Goal: Navigation & Orientation: Find specific page/section

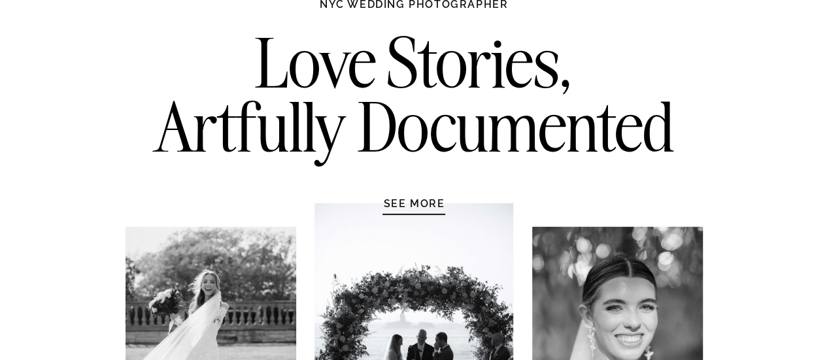
scroll to position [123, 0]
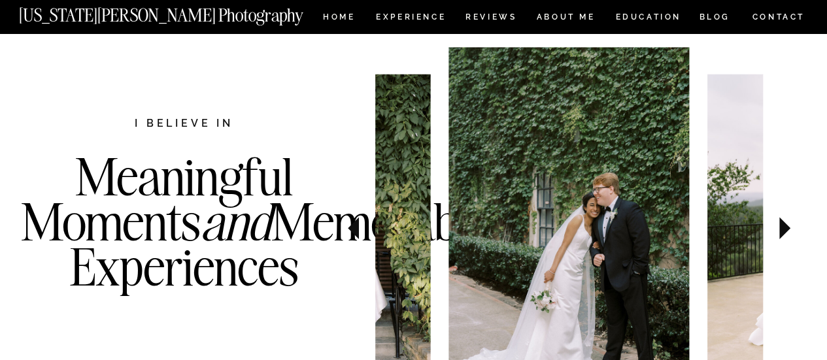
scroll to position [526, 0]
click at [781, 239] on icon at bounding box center [785, 228] width 44 height 46
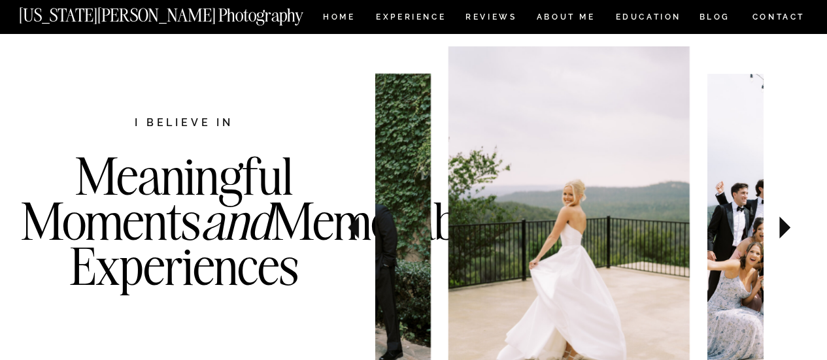
click at [781, 239] on icon at bounding box center [785, 228] width 44 height 46
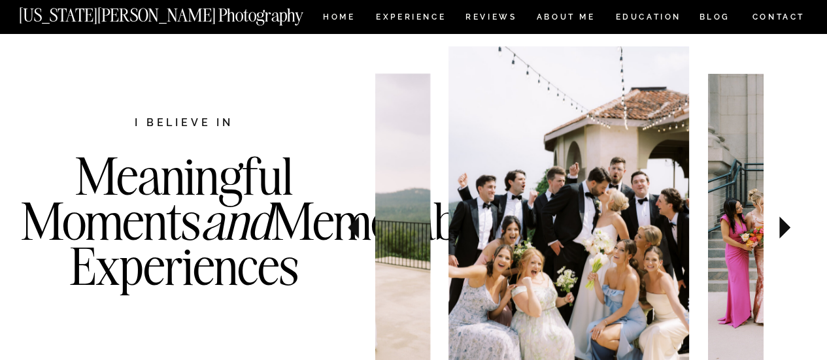
click at [781, 239] on icon at bounding box center [785, 228] width 44 height 46
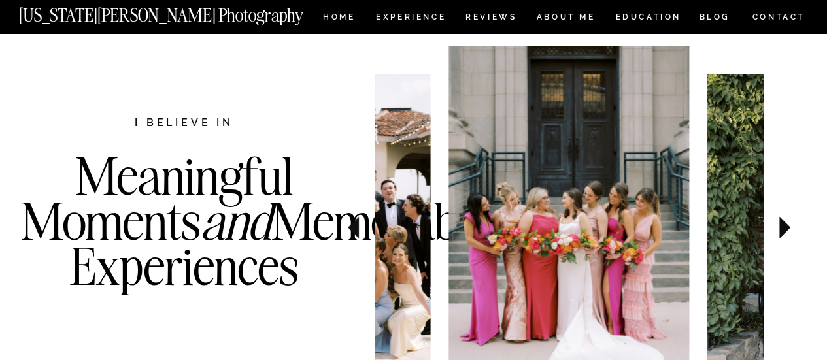
click at [781, 239] on icon at bounding box center [785, 228] width 44 height 46
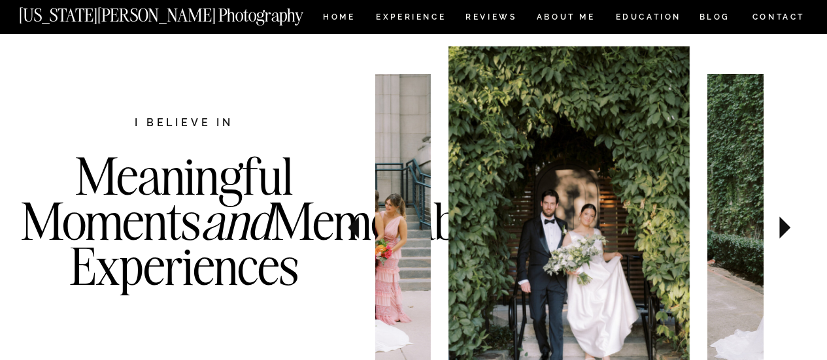
click at [781, 239] on icon at bounding box center [785, 228] width 44 height 46
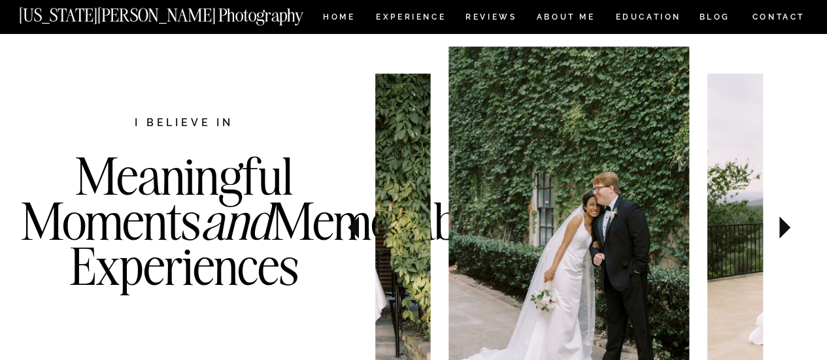
click at [781, 239] on icon at bounding box center [785, 228] width 44 height 46
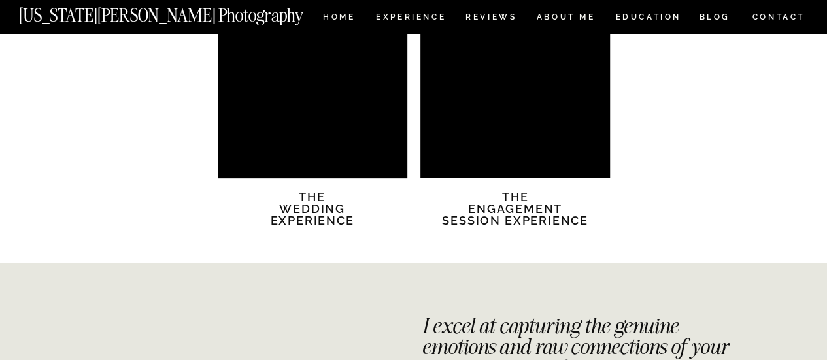
scroll to position [2637, 0]
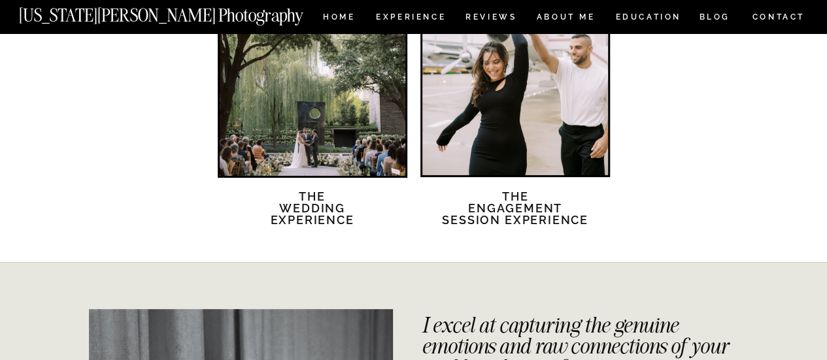
click at [356, 131] on div at bounding box center [313, 83] width 186 height 186
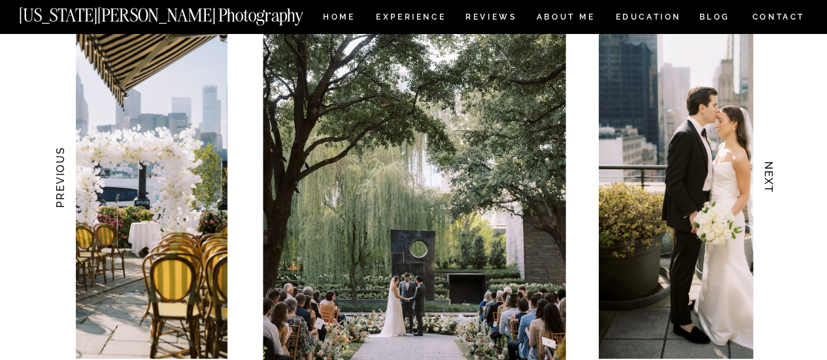
scroll to position [1338, 0]
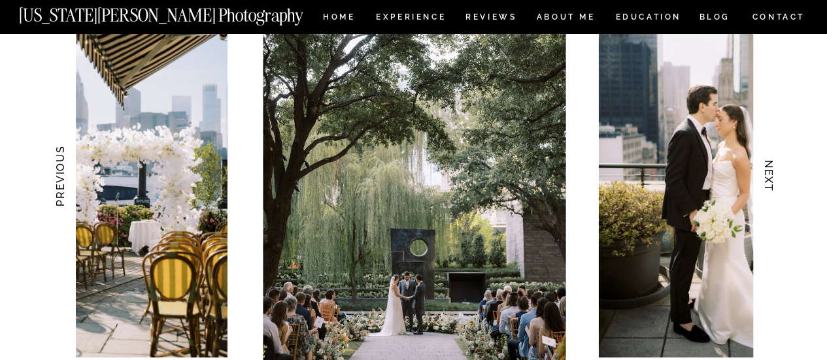
click at [773, 188] on h3 "NEXT" at bounding box center [769, 176] width 14 height 82
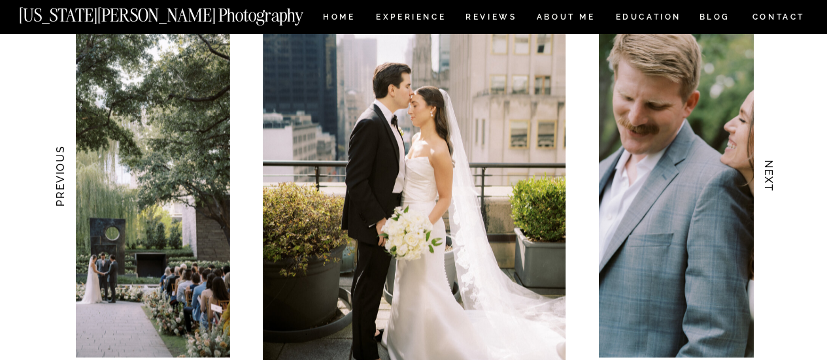
click at [773, 188] on h3 "NEXT" at bounding box center [769, 176] width 14 height 82
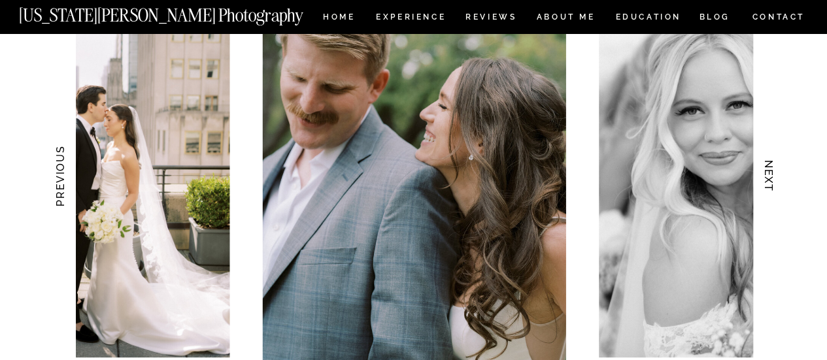
click at [773, 188] on h3 "NEXT" at bounding box center [769, 176] width 14 height 82
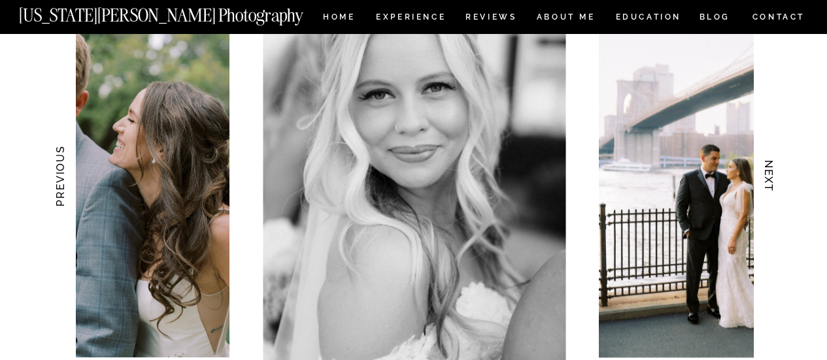
click at [773, 188] on h3 "NEXT" at bounding box center [769, 176] width 14 height 82
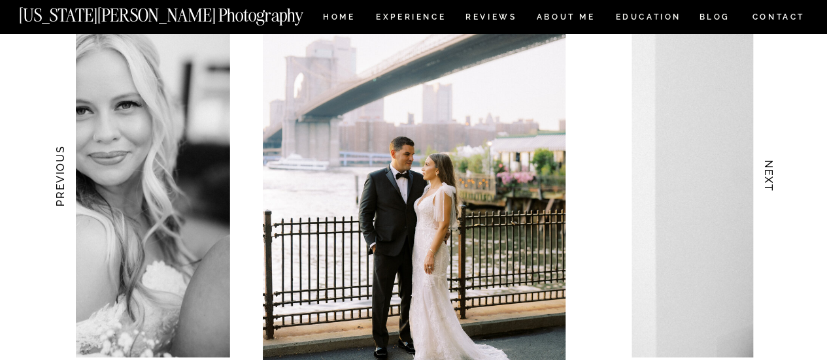
click at [773, 188] on h3 "NEXT" at bounding box center [769, 176] width 14 height 82
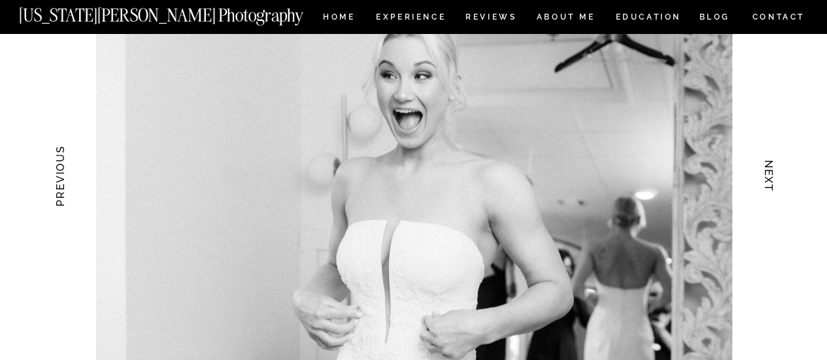
click at [773, 188] on h3 "NEXT" at bounding box center [769, 176] width 14 height 82
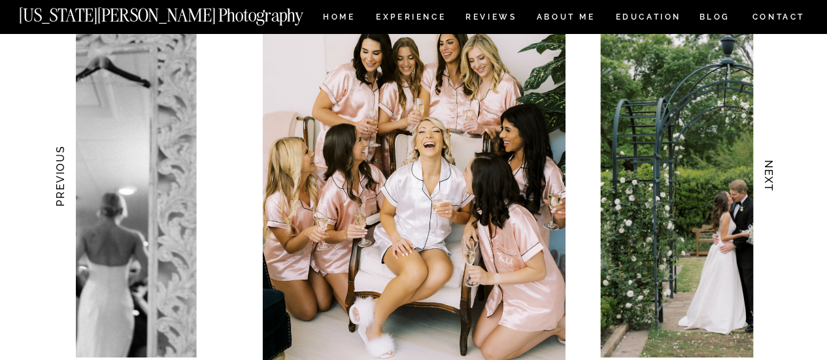
click at [773, 188] on h3 "NEXT" at bounding box center [769, 176] width 14 height 82
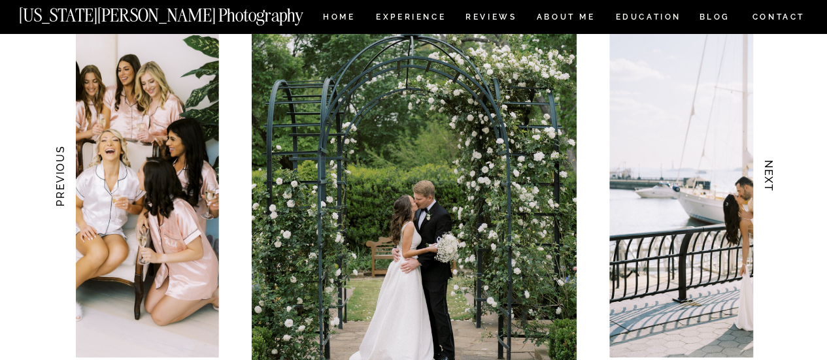
click at [773, 188] on h3 "NEXT" at bounding box center [769, 176] width 14 height 82
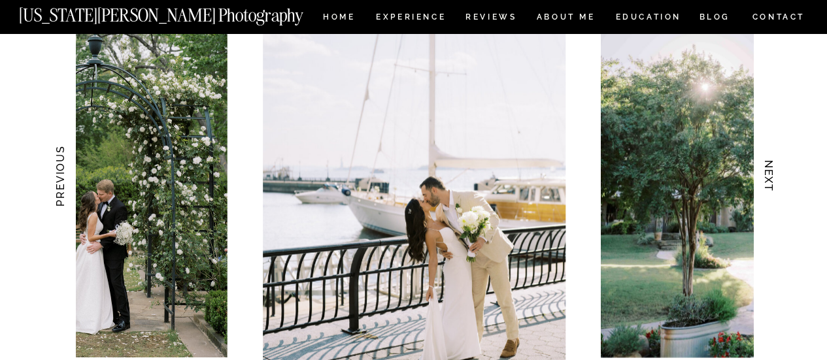
click at [773, 188] on h3 "NEXT" at bounding box center [769, 176] width 14 height 82
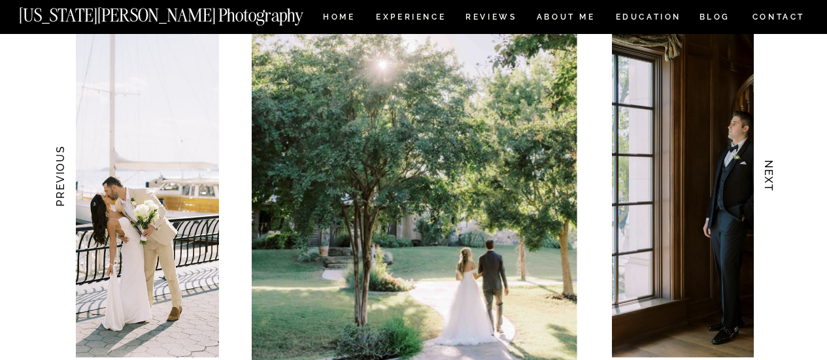
click at [773, 188] on h3 "NEXT" at bounding box center [769, 176] width 14 height 82
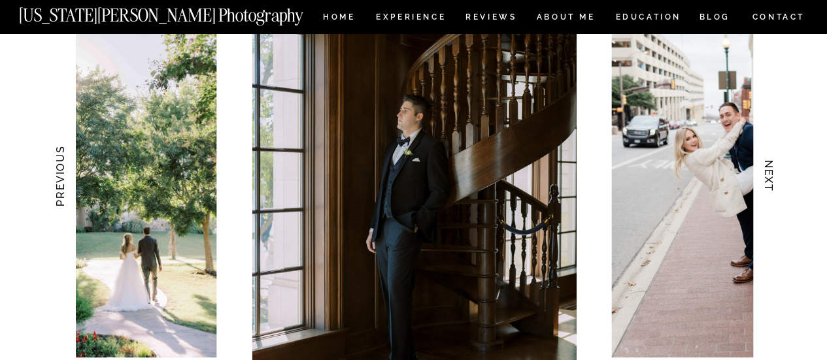
click at [773, 188] on h3 "NEXT" at bounding box center [769, 176] width 14 height 82
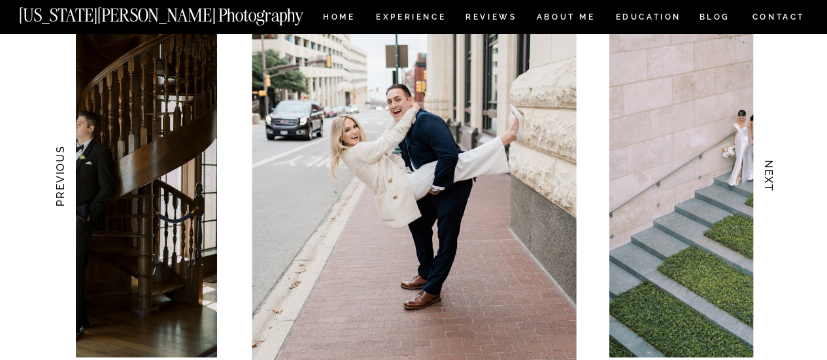
click at [773, 188] on h3 "NEXT" at bounding box center [769, 176] width 14 height 82
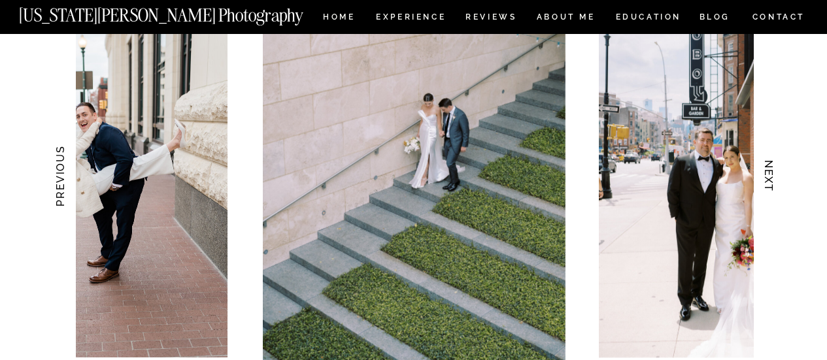
click at [773, 188] on h3 "NEXT" at bounding box center [769, 176] width 14 height 82
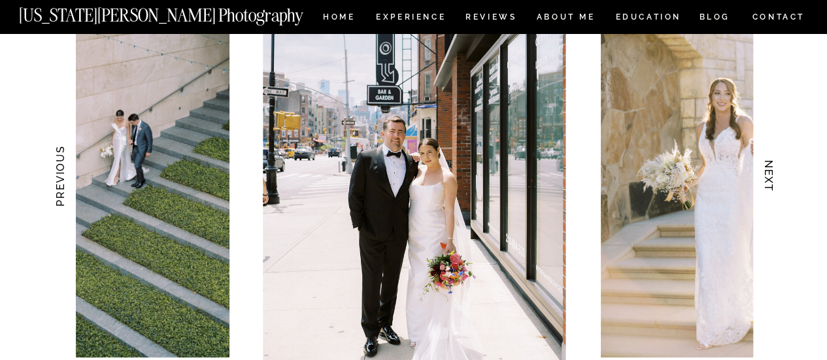
click at [773, 188] on h3 "NEXT" at bounding box center [769, 176] width 14 height 82
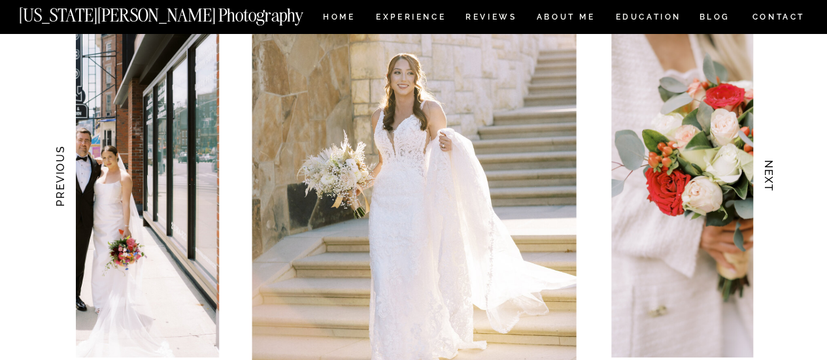
click at [773, 188] on h3 "NEXT" at bounding box center [769, 176] width 14 height 82
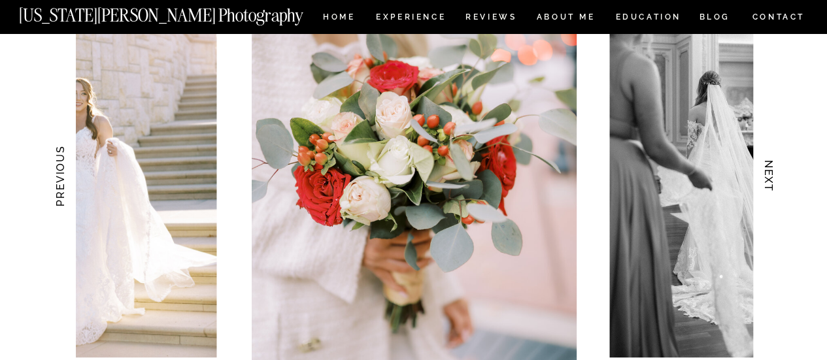
click at [773, 188] on h3 "NEXT" at bounding box center [769, 176] width 14 height 82
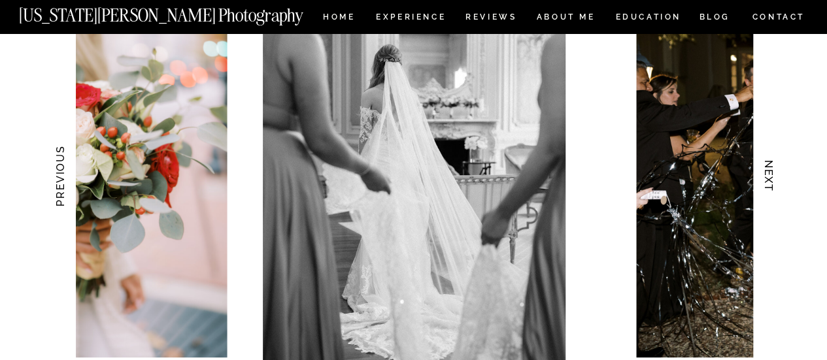
click at [773, 188] on h3 "NEXT" at bounding box center [769, 176] width 14 height 82
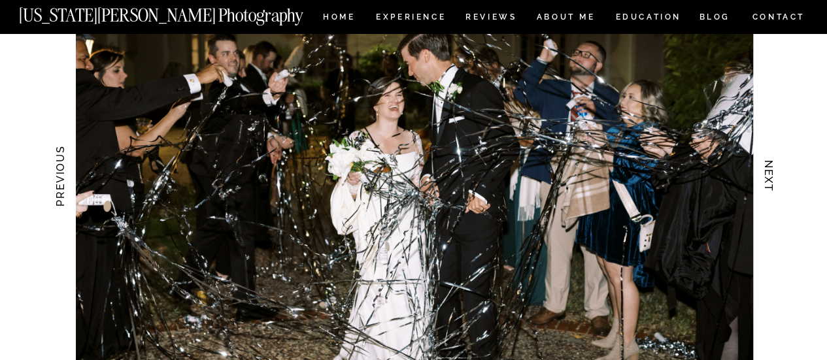
click at [773, 188] on h3 "NEXT" at bounding box center [769, 176] width 14 height 82
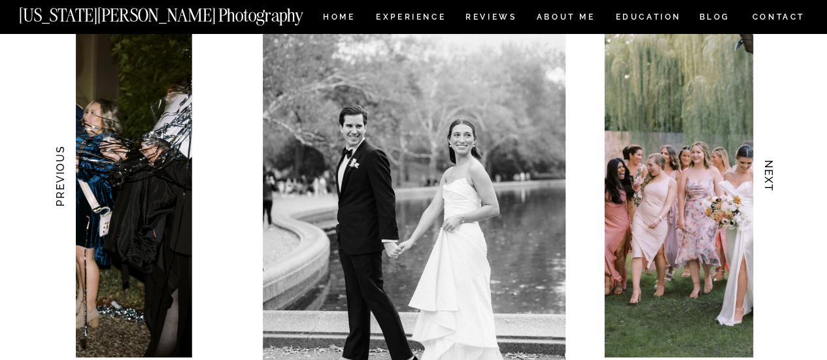
click at [773, 188] on h3 "NEXT" at bounding box center [769, 176] width 14 height 82
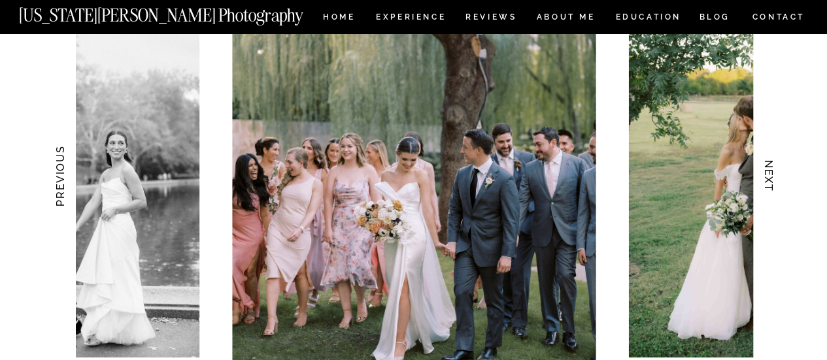
click at [773, 188] on h3 "NEXT" at bounding box center [769, 176] width 14 height 82
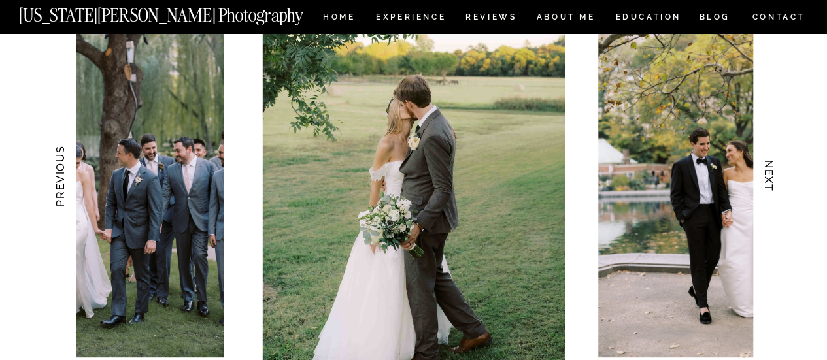
click at [773, 188] on h3 "NEXT" at bounding box center [769, 176] width 14 height 82
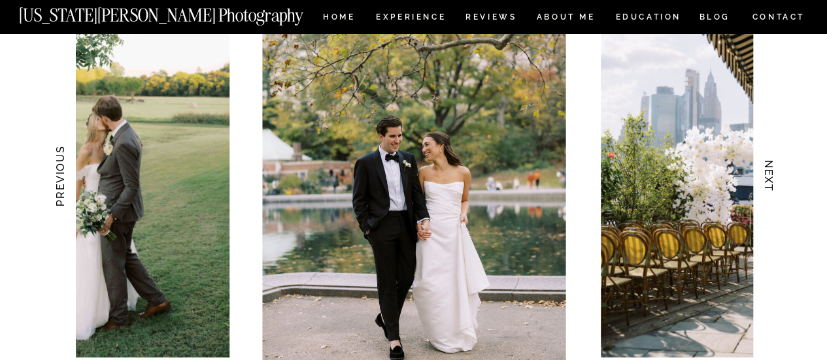
click at [773, 188] on h3 "NEXT" at bounding box center [769, 176] width 14 height 82
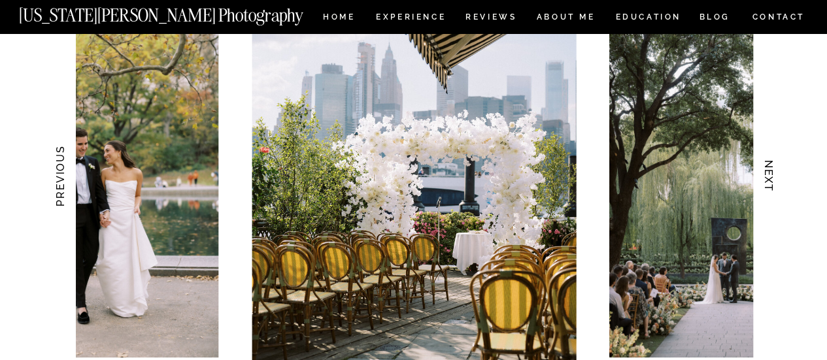
click at [773, 188] on h3 "NEXT" at bounding box center [769, 176] width 14 height 82
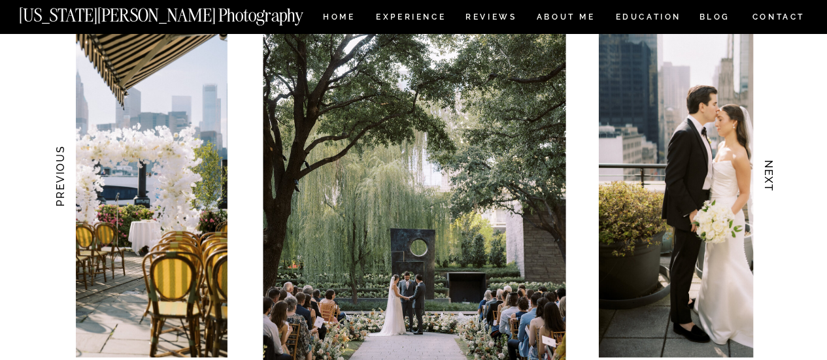
click at [773, 188] on h3 "NEXT" at bounding box center [769, 176] width 14 height 82
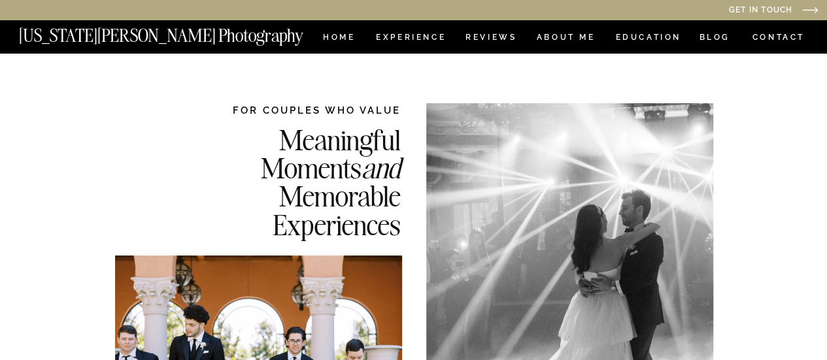
scroll to position [1, 0]
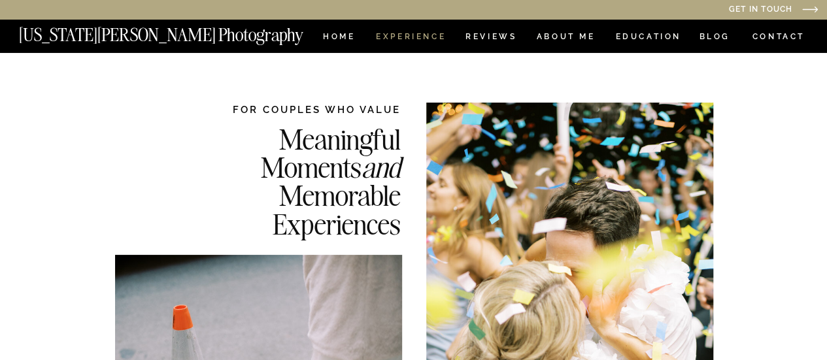
click at [414, 37] on nav "Experience" at bounding box center [410, 38] width 69 height 11
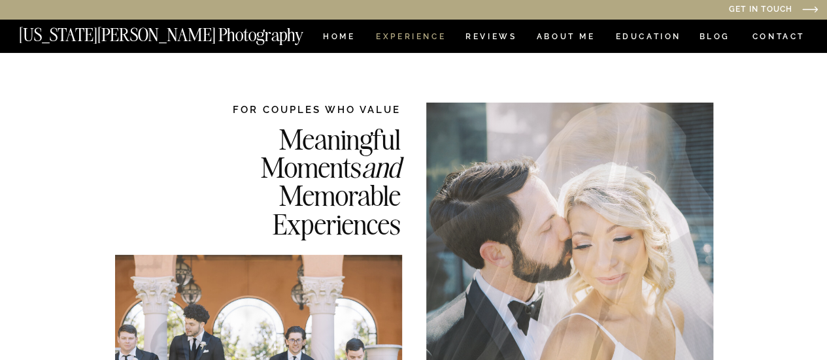
click at [396, 42] on nav "Experience" at bounding box center [410, 38] width 69 height 11
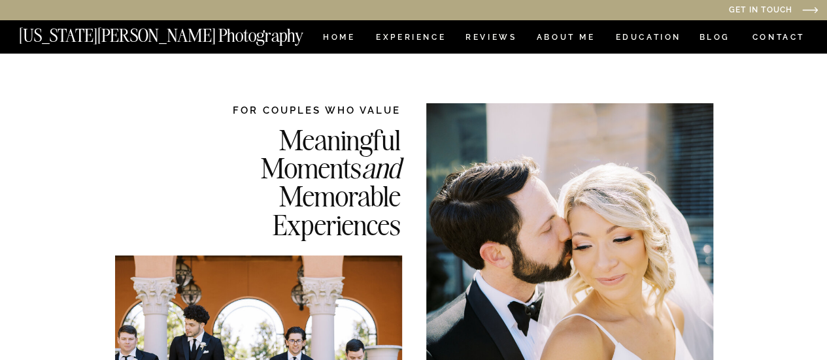
click at [330, 37] on nav "[US_STATE][PERSON_NAME] Photography" at bounding box center [183, 32] width 328 height 11
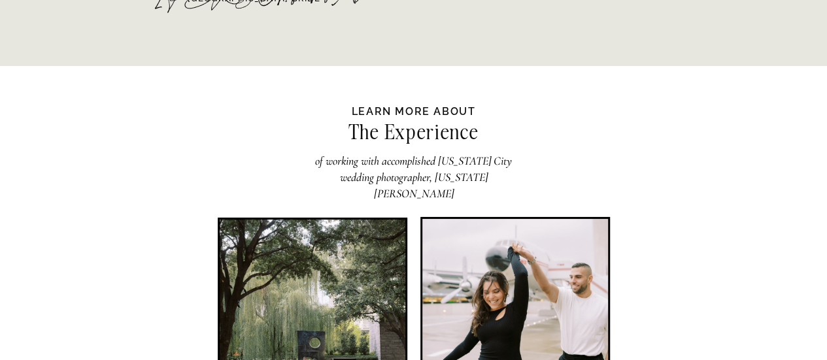
scroll to position [2429, 0]
click at [318, 247] on div at bounding box center [313, 312] width 186 height 186
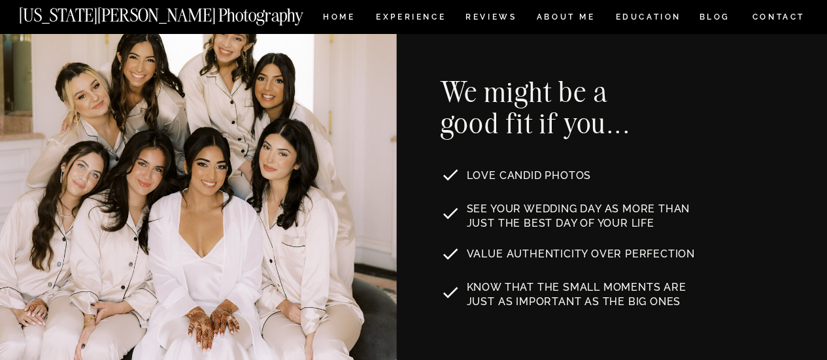
scroll to position [623, 0]
